Goal: Task Accomplishment & Management: Manage account settings

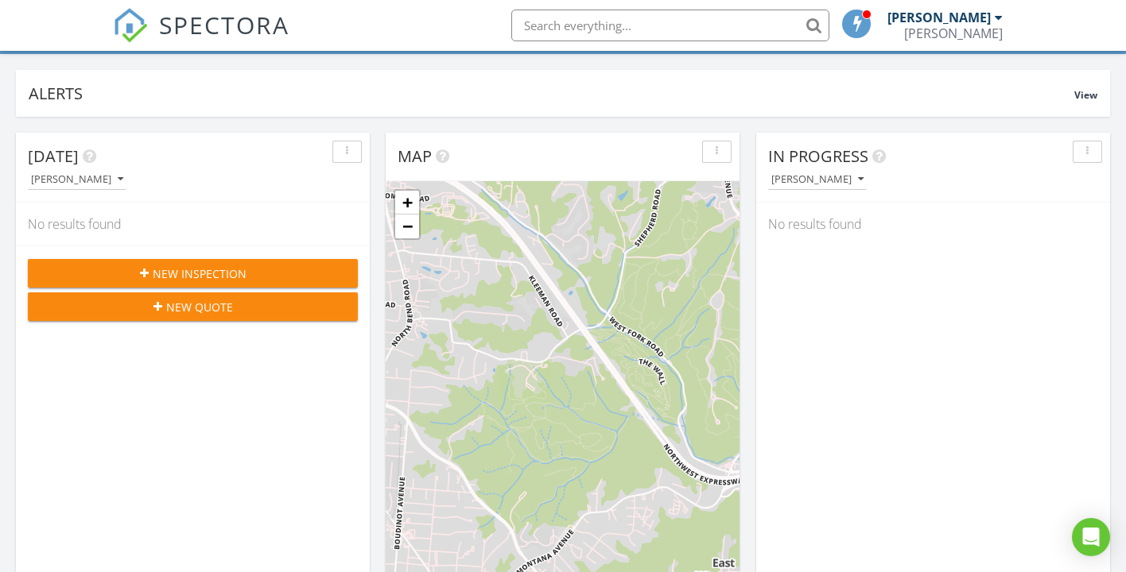
scroll to position [107, 0]
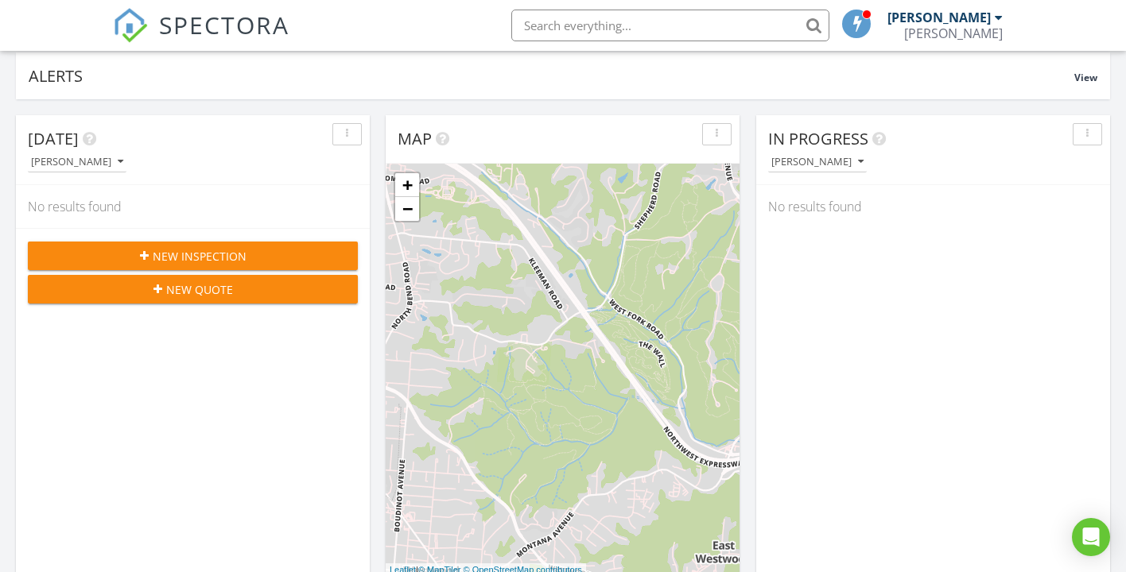
click at [347, 141] on button "button" at bounding box center [346, 134] width 29 height 22
click at [161, 161] on div "[PERSON_NAME]" at bounding box center [199, 161] width 342 height 21
click at [118, 165] on icon "button" at bounding box center [121, 162] width 6 height 11
click at [176, 166] on div "[PERSON_NAME]" at bounding box center [199, 161] width 342 height 21
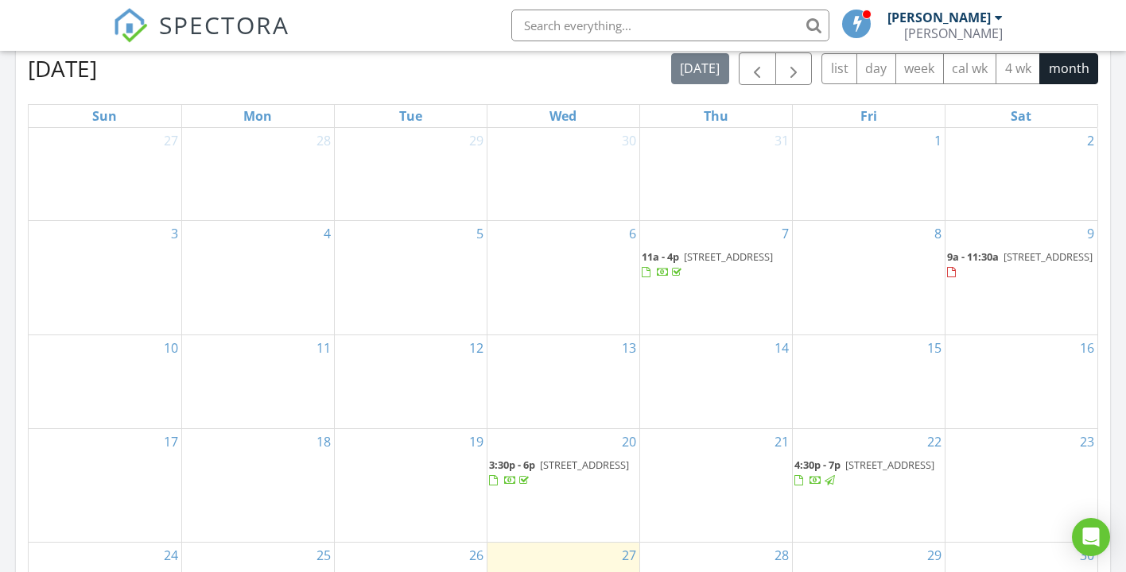
scroll to position [602, 0]
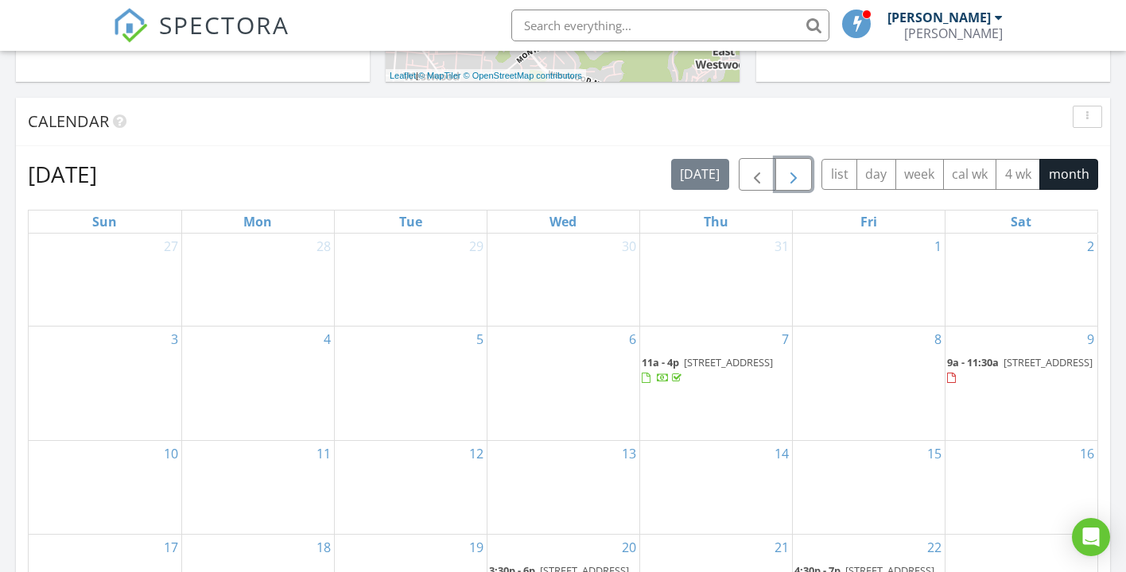
click at [793, 173] on span "button" at bounding box center [793, 174] width 19 height 19
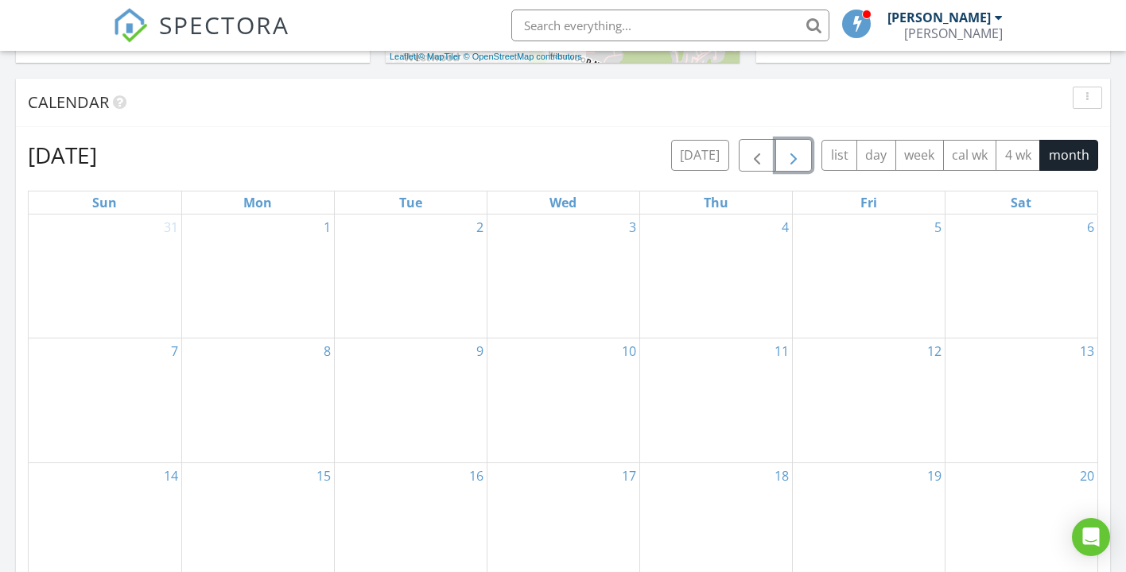
scroll to position [576, 0]
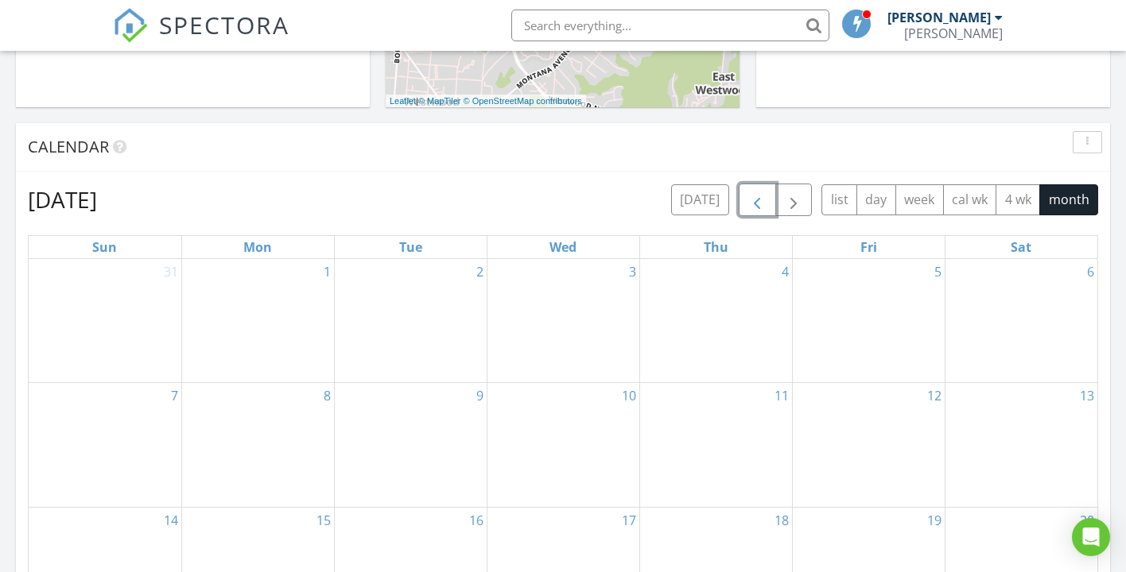
click at [757, 188] on button "button" at bounding box center [757, 200] width 37 height 33
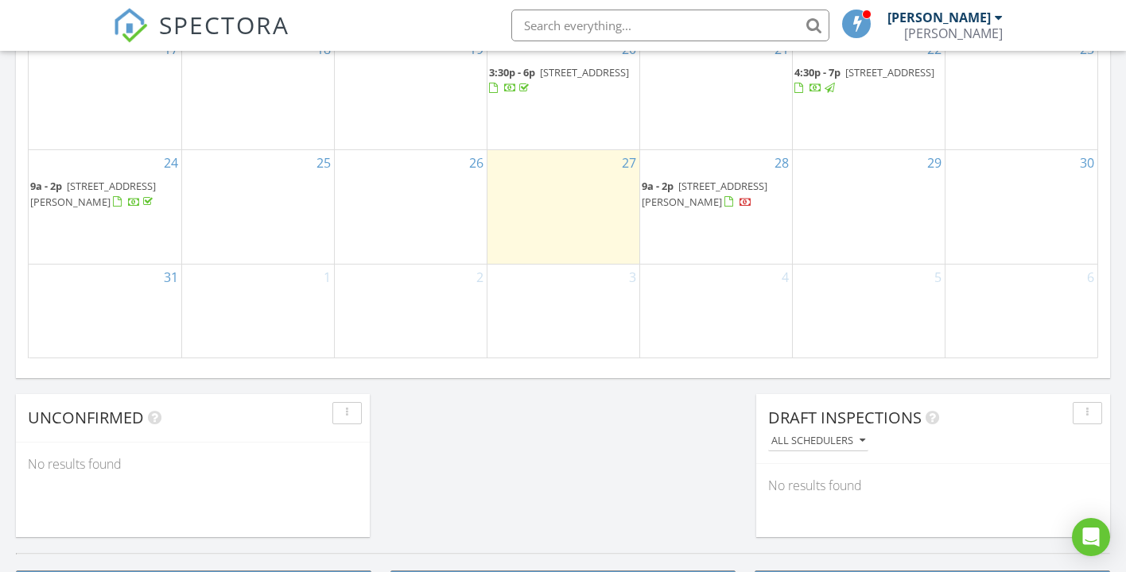
scroll to position [1076, 0]
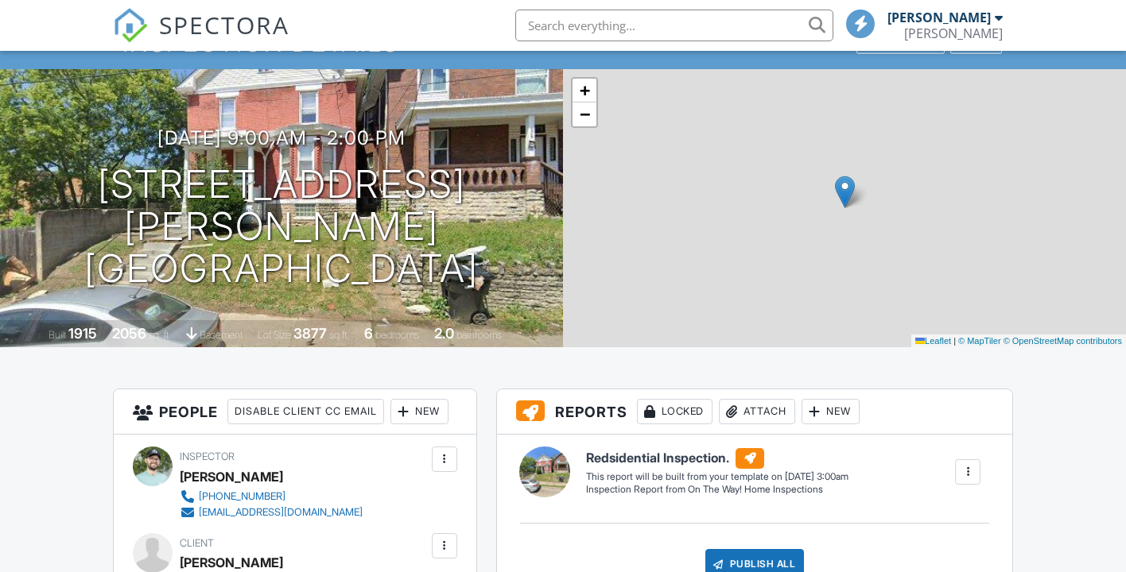
scroll to position [76, 0]
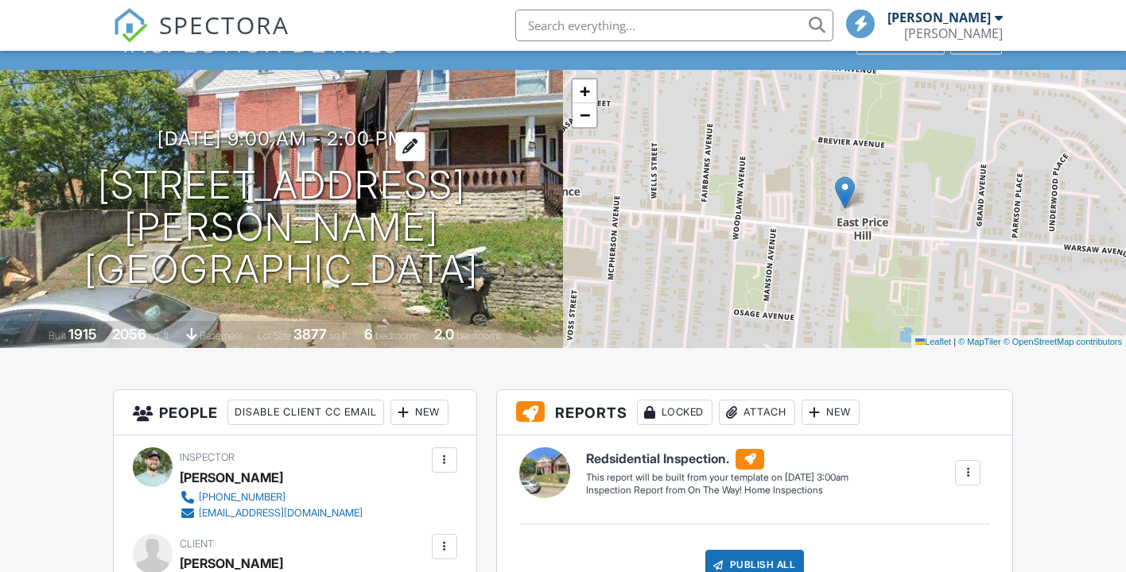
click at [425, 161] on div at bounding box center [410, 146] width 30 height 29
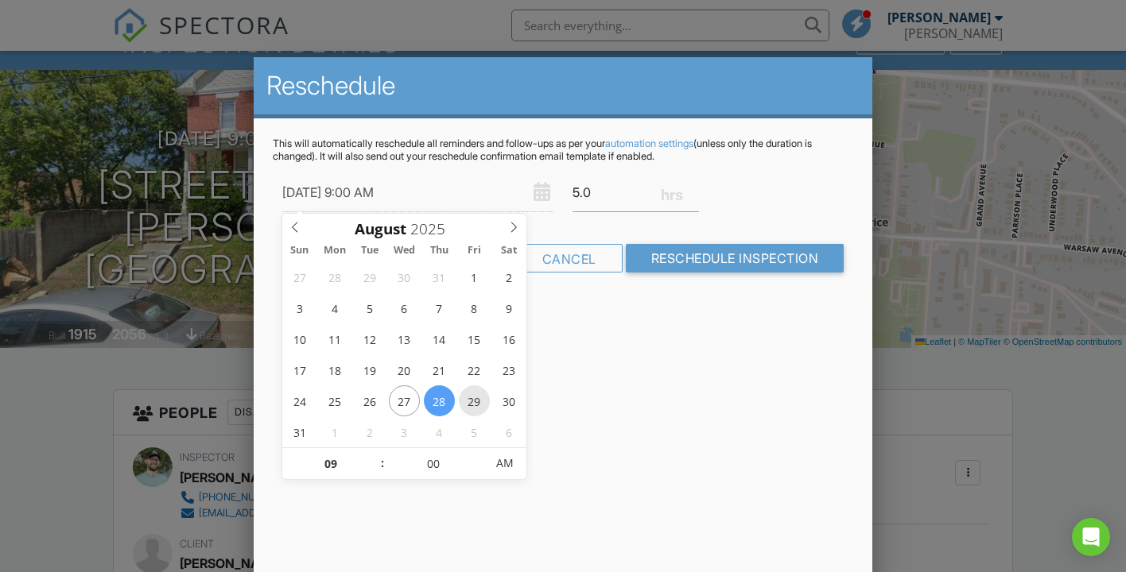
type input "[DATE] 9:00 AM"
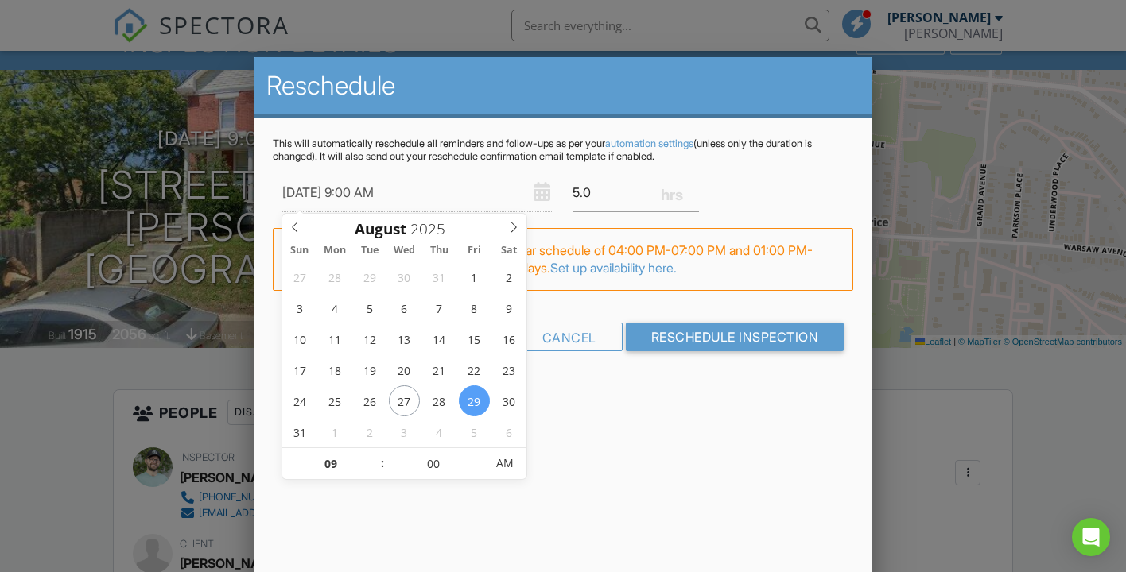
click at [606, 433] on div "Reschedule This will automatically reschedule all reminders and follow-ups as p…" at bounding box center [563, 335] width 619 height 557
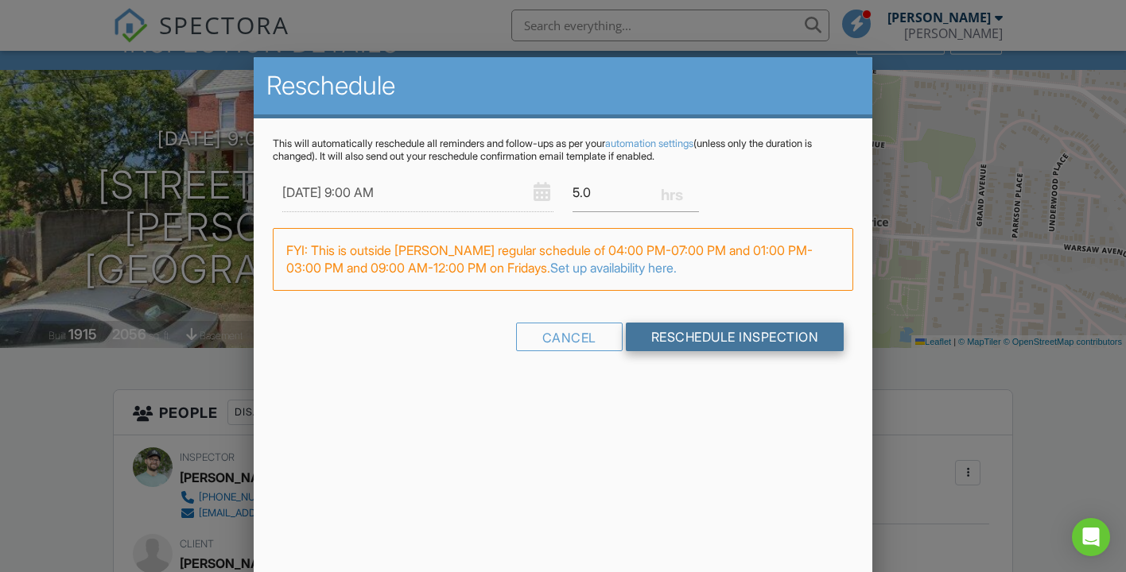
click at [743, 343] on input "Reschedule Inspection" at bounding box center [735, 337] width 219 height 29
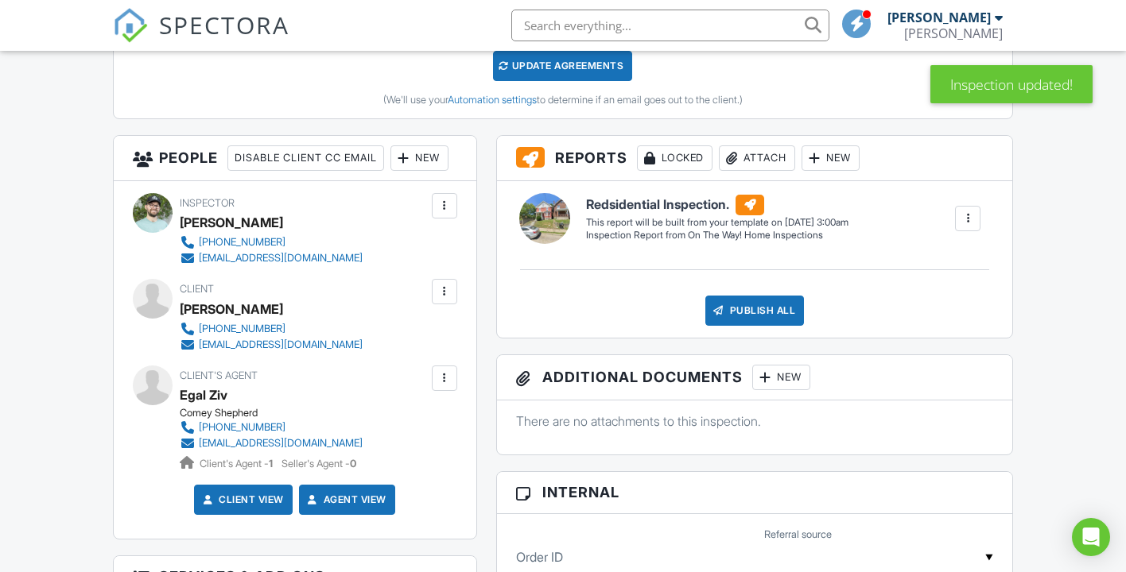
scroll to position [413, 0]
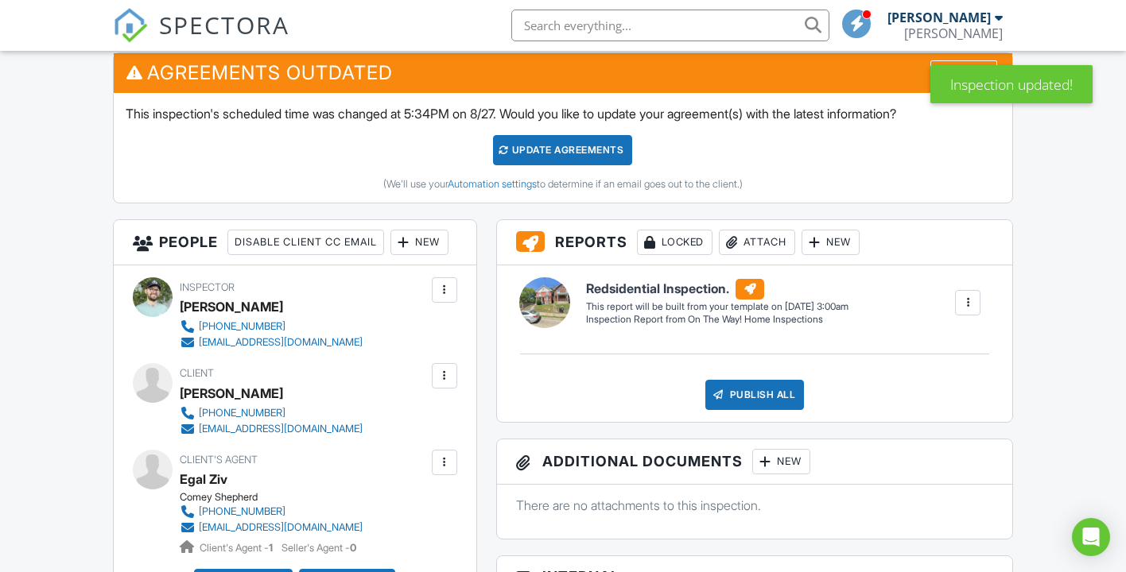
click at [604, 147] on div "Update Agreements" at bounding box center [562, 150] width 139 height 30
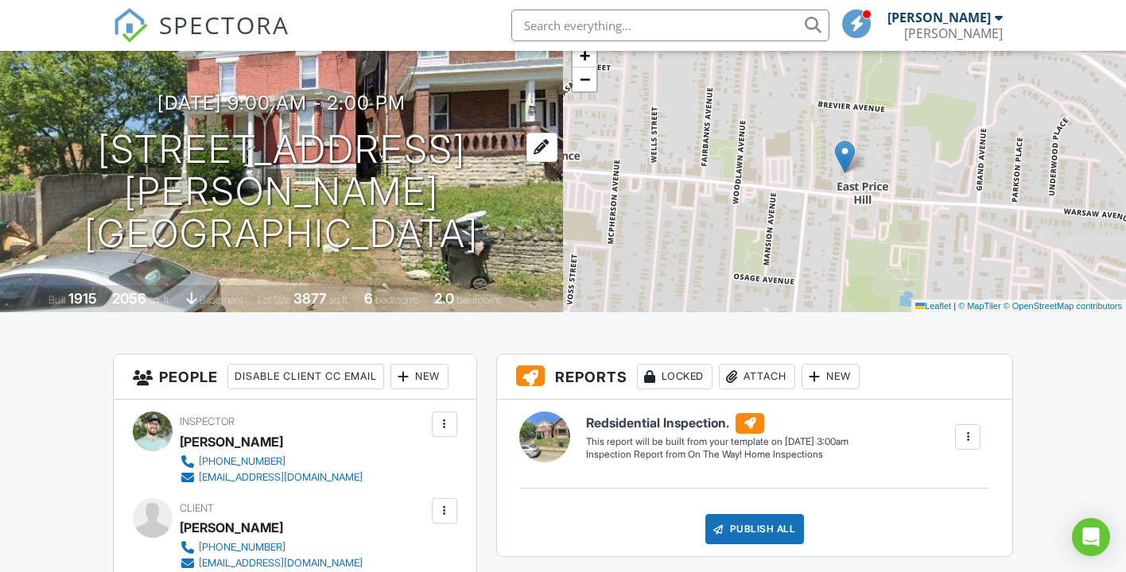
scroll to position [111, 0]
